Goal: Task Accomplishment & Management: Manage account settings

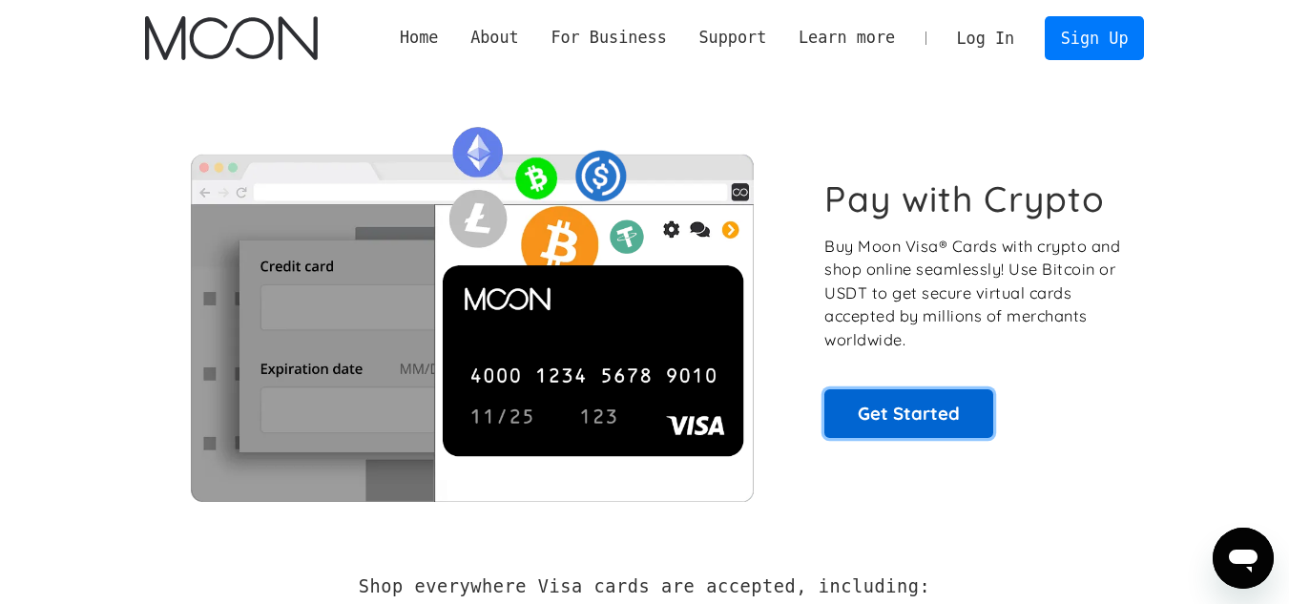
click at [909, 411] on link "Get Started" at bounding box center [908, 413] width 169 height 48
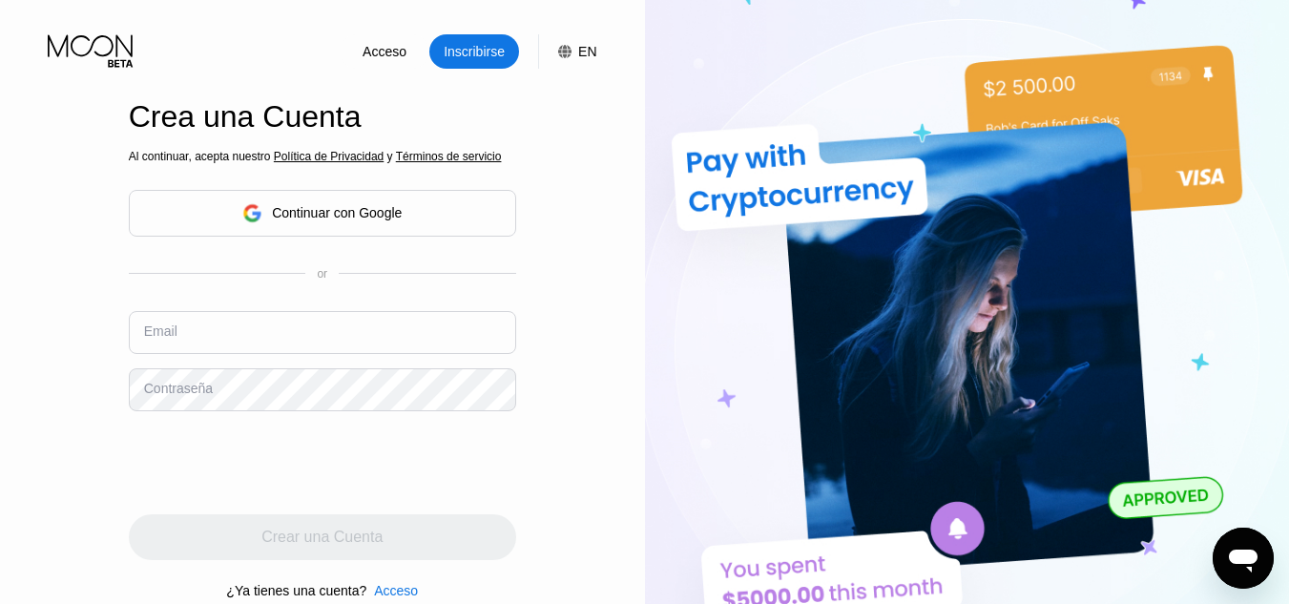
click at [364, 216] on div "Continuar con Google" at bounding box center [337, 212] width 130 height 15
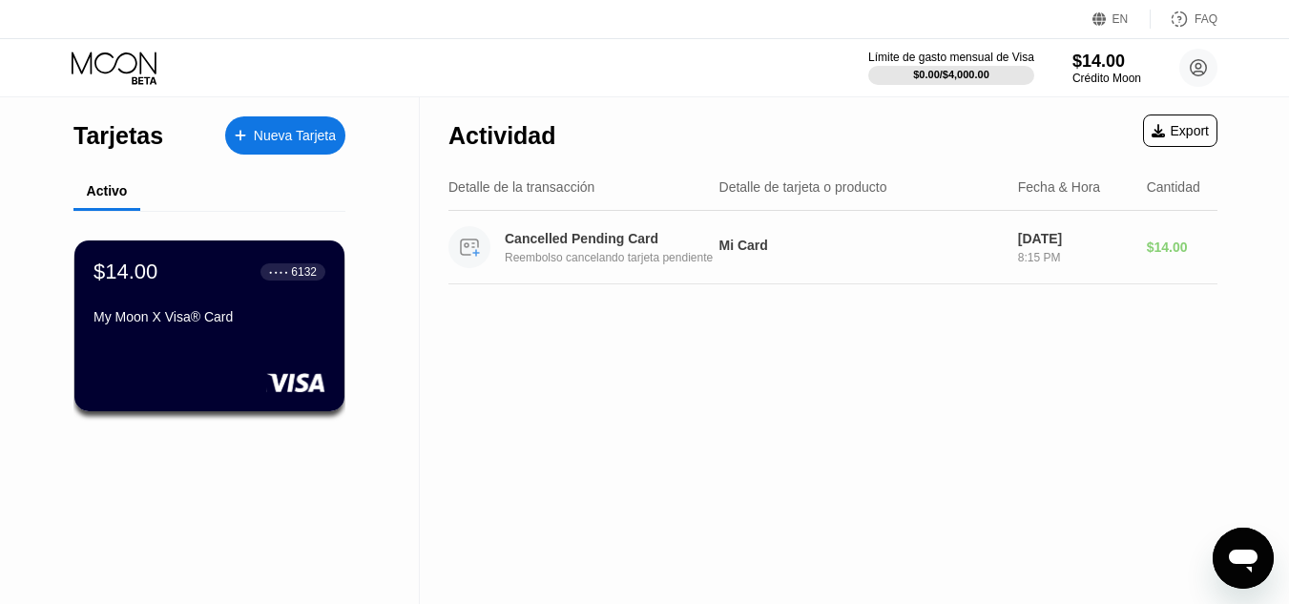
click at [1041, 239] on div "[DATE]" at bounding box center [1075, 238] width 114 height 15
click at [738, 250] on div "Mi Card" at bounding box center [860, 245] width 283 height 15
click at [1158, 249] on div "$14.00" at bounding box center [1182, 246] width 71 height 15
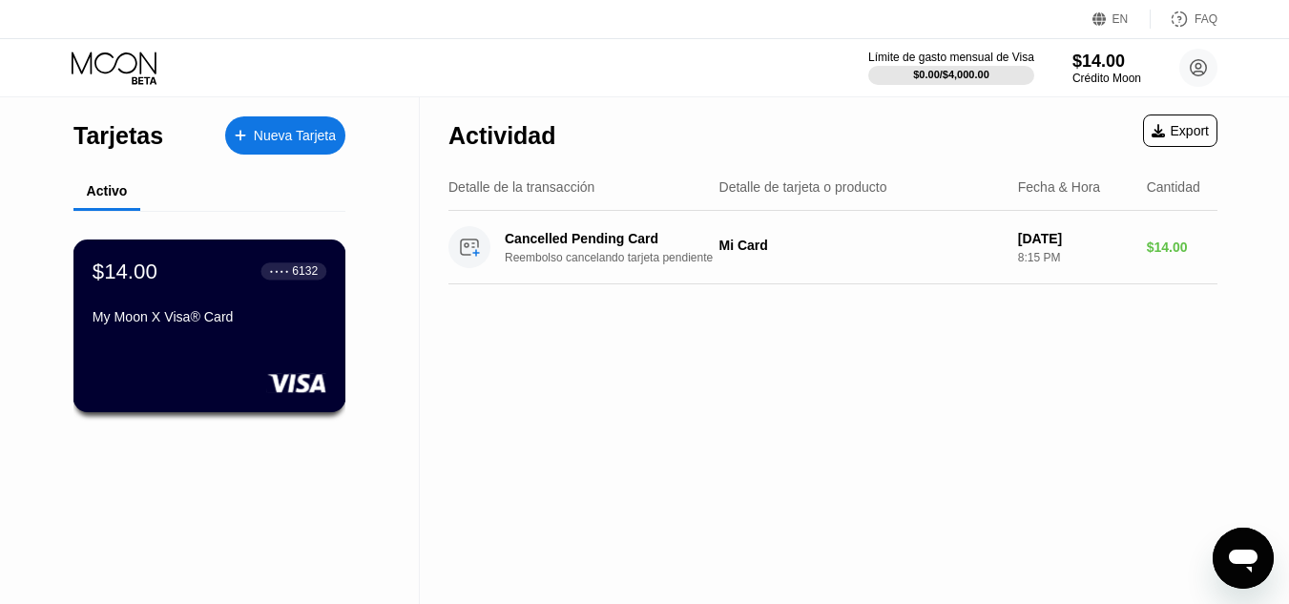
click at [221, 308] on div "$14.00 ● ● ● ● 6132 My Moon X Visa® Card" at bounding box center [210, 295] width 234 height 73
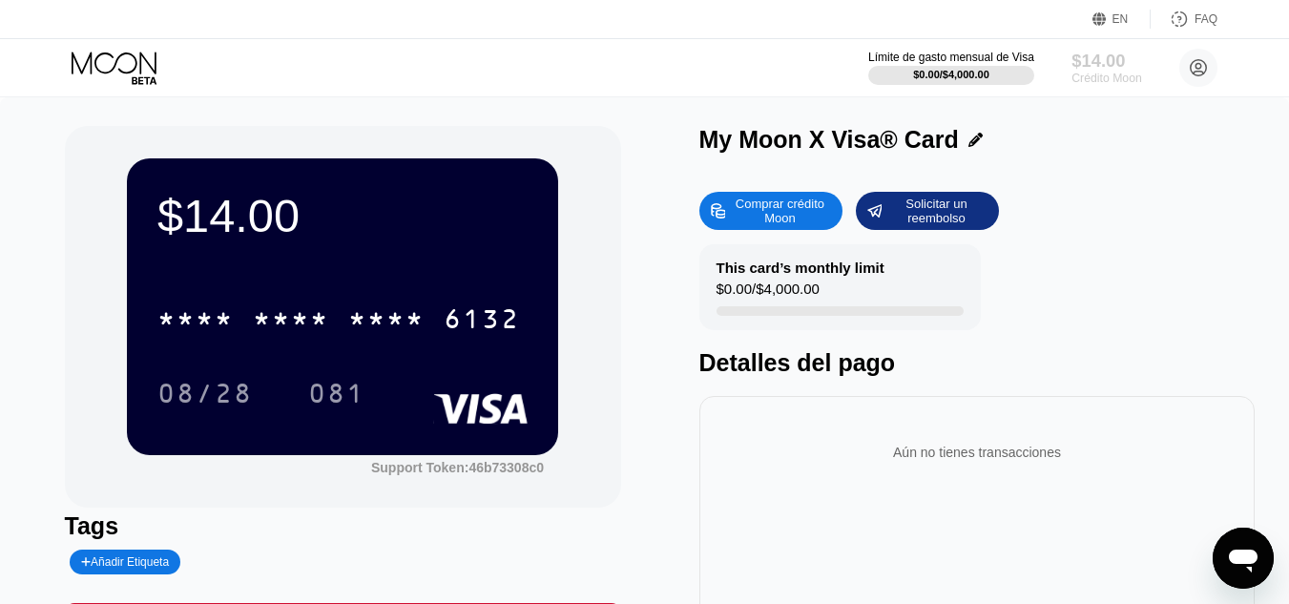
click at [1108, 68] on div "$14.00" at bounding box center [1106, 61] width 70 height 20
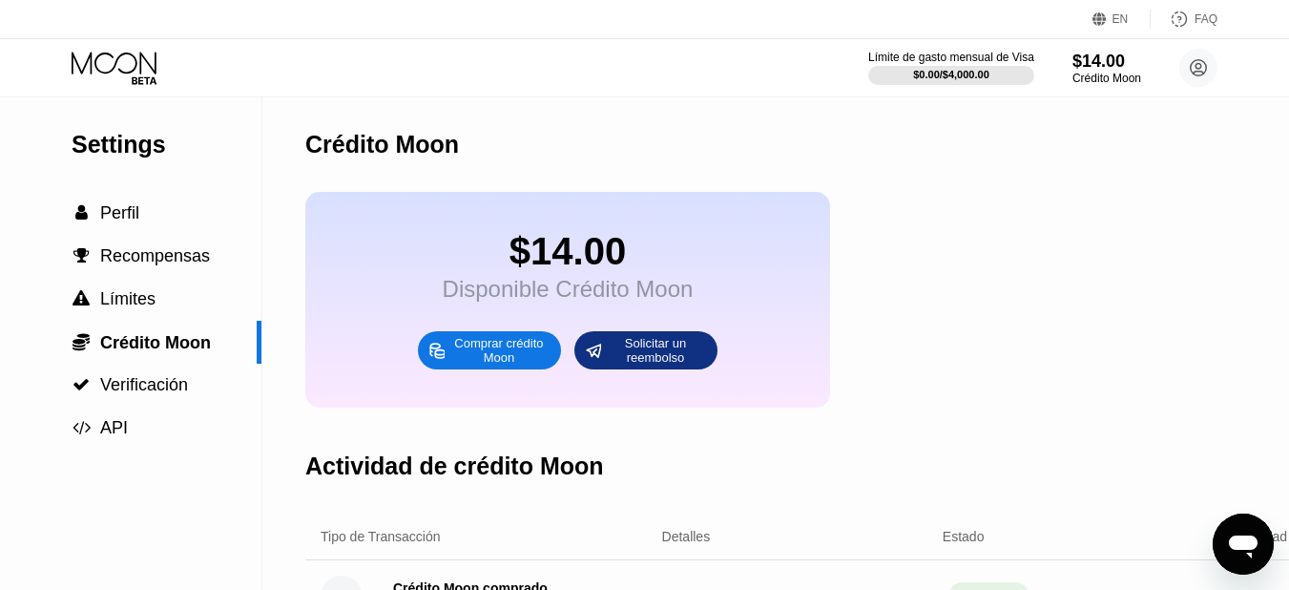
click at [112, 57] on icon at bounding box center [116, 68] width 89 height 33
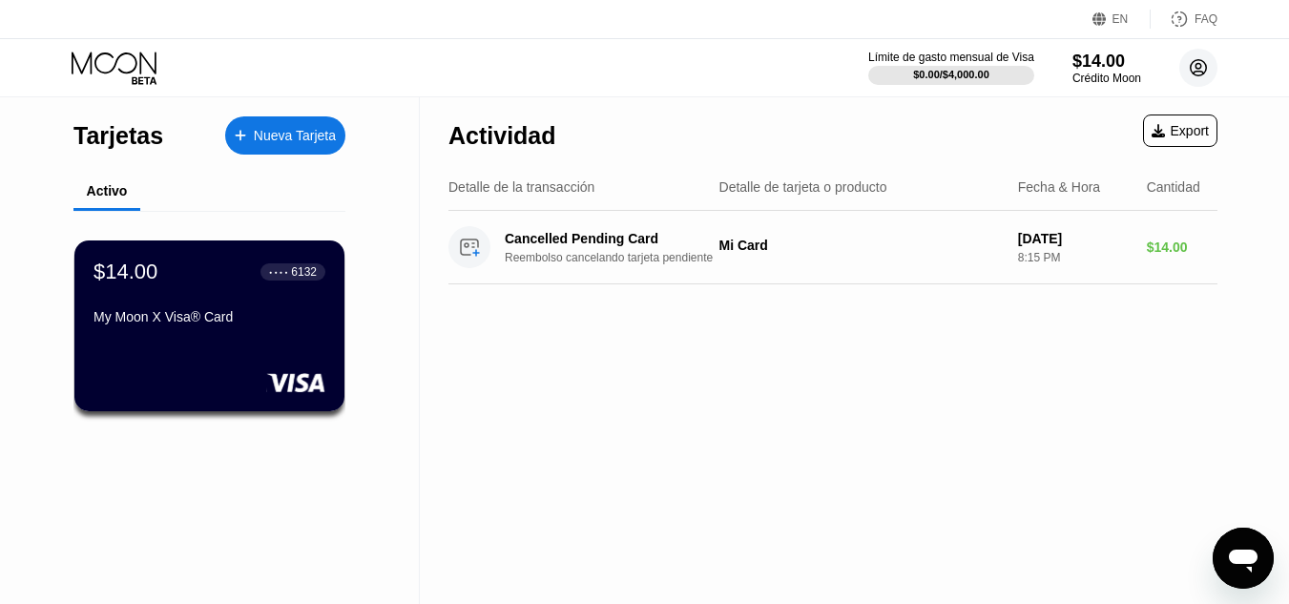
click at [1194, 65] on circle at bounding box center [1198, 68] width 38 height 38
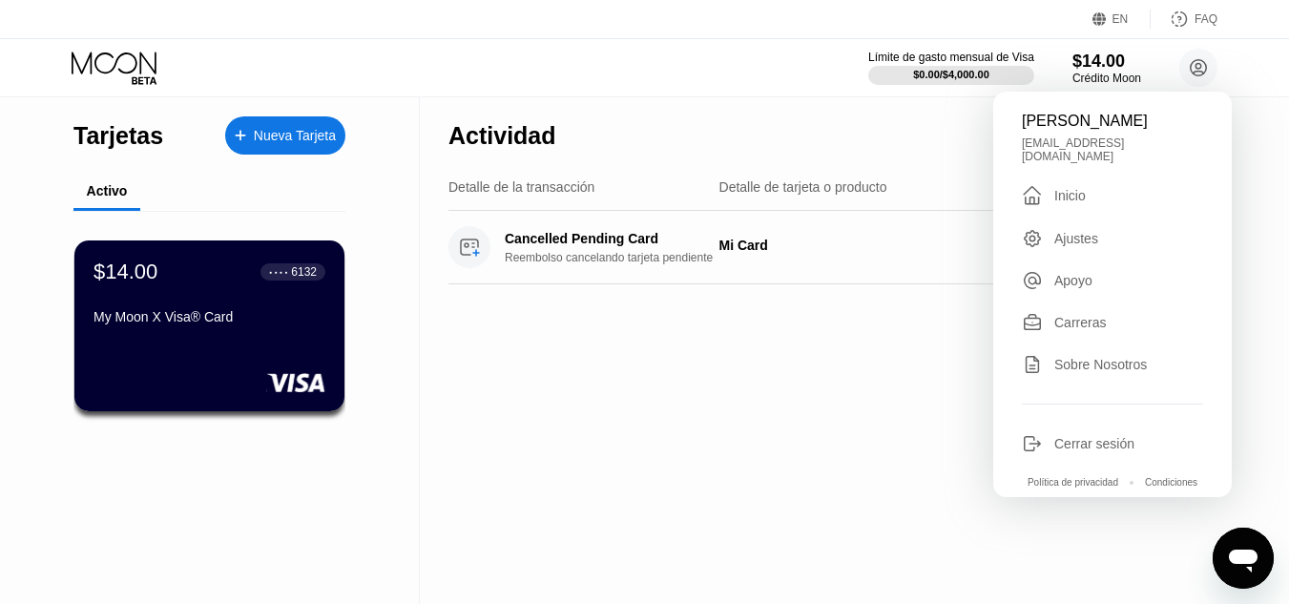
click at [1059, 444] on div "Cerrar sesión" at bounding box center [1094, 443] width 80 height 15
